Goal: Task Accomplishment & Management: Use online tool/utility

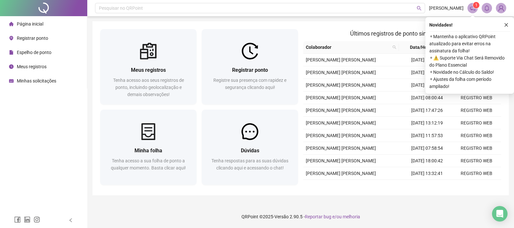
click at [20, 38] on span "Registrar ponto" at bounding box center [32, 38] width 31 height 5
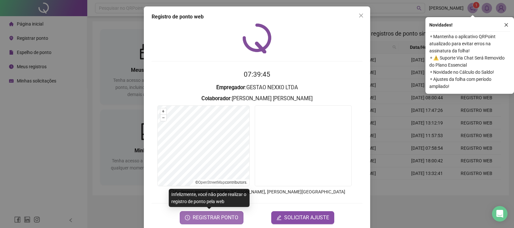
click at [221, 217] on span "REGISTRAR PONTO" at bounding box center [216, 218] width 46 height 8
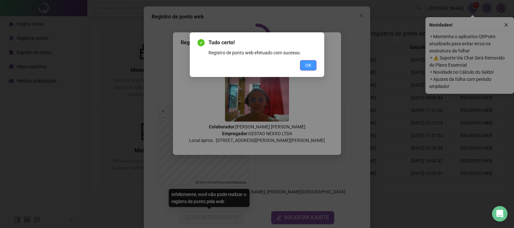
click at [309, 65] on span "OK" at bounding box center [308, 65] width 6 height 7
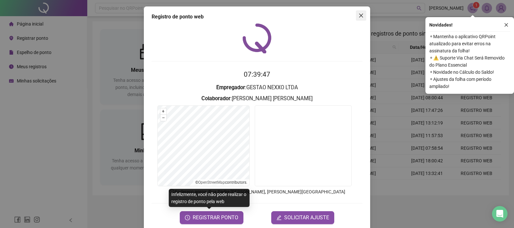
click at [359, 16] on icon "close" at bounding box center [361, 16] width 4 height 4
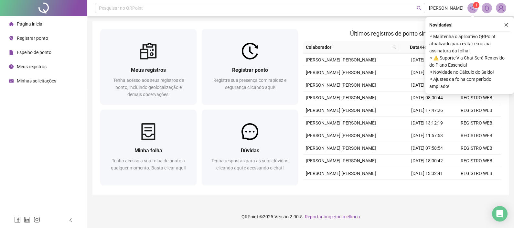
click at [505, 24] on icon "close" at bounding box center [506, 25] width 5 height 5
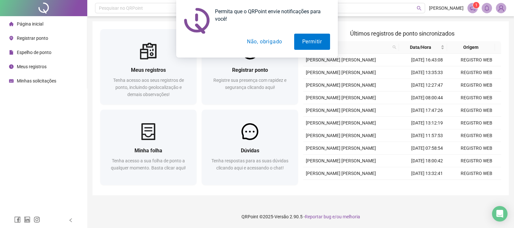
click at [272, 44] on button "Não, obrigado" at bounding box center [264, 42] width 51 height 16
